Goal: Find specific page/section: Find specific page/section

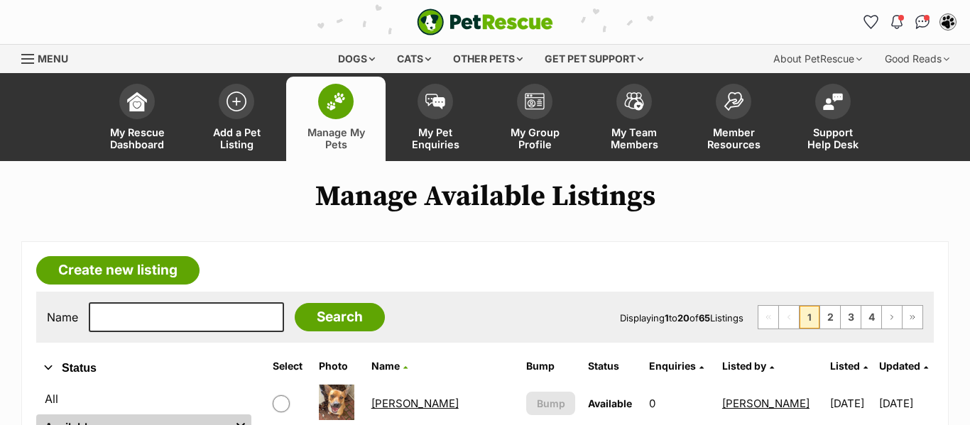
click at [407, 404] on link "[PERSON_NAME]" at bounding box center [414, 403] width 87 height 13
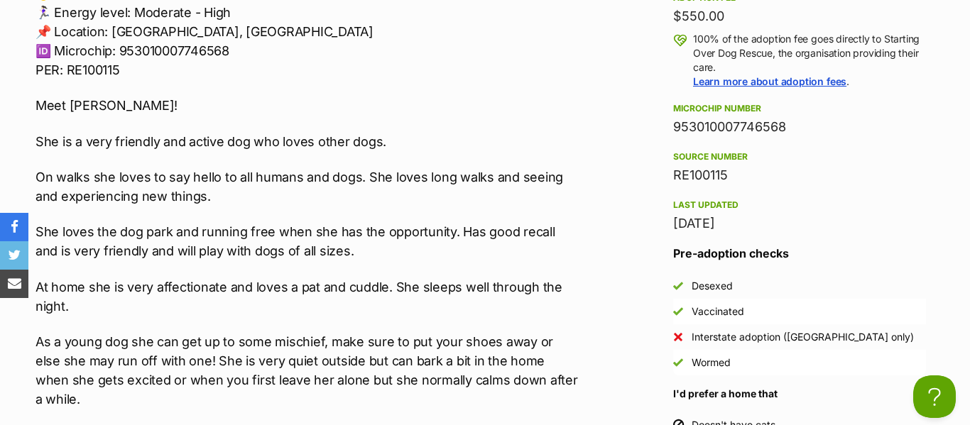
scroll to position [1511, 0]
